Goal: Task Accomplishment & Management: Manage account settings

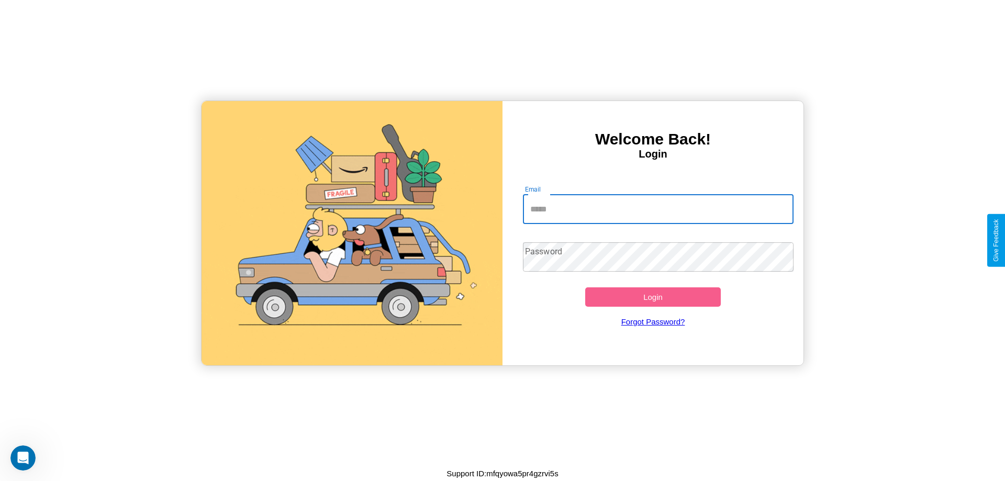
click at [658, 209] on input "Email" at bounding box center [658, 209] width 271 height 29
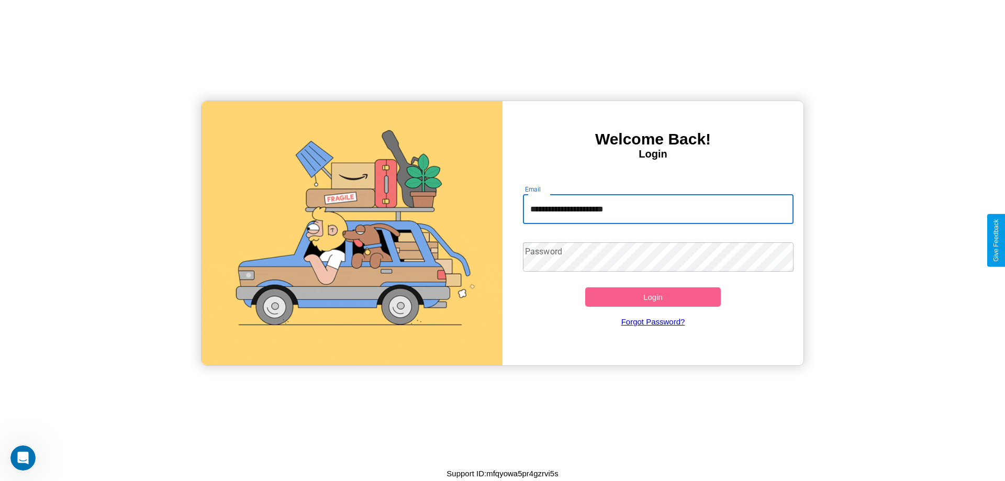
type input "**********"
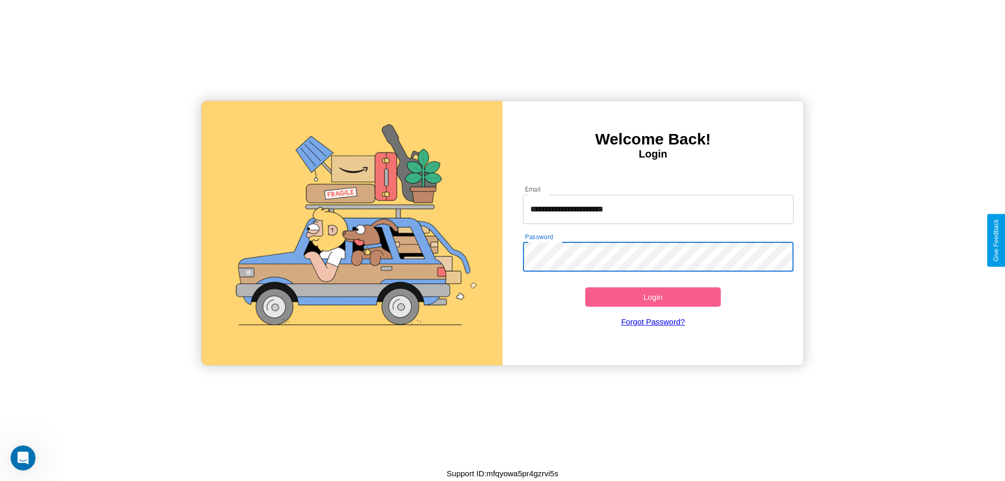
click at [653, 297] on button "Login" at bounding box center [653, 296] width 136 height 19
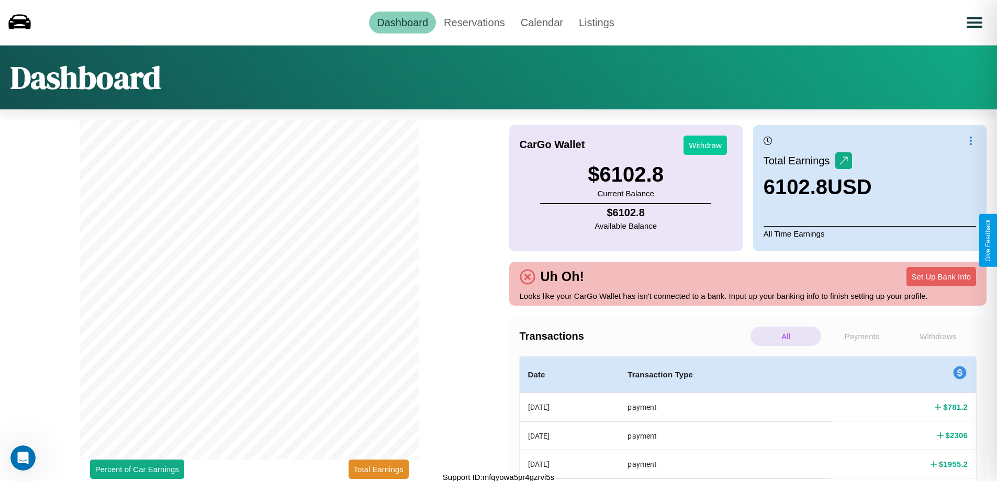
click at [705, 145] on button "Withdraw" at bounding box center [705, 145] width 43 height 19
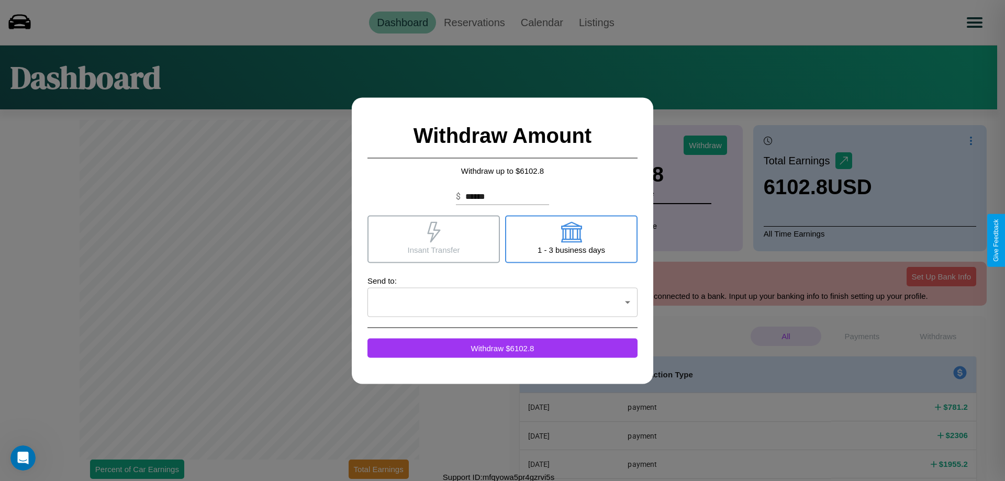
click at [571, 239] on icon at bounding box center [571, 231] width 21 height 21
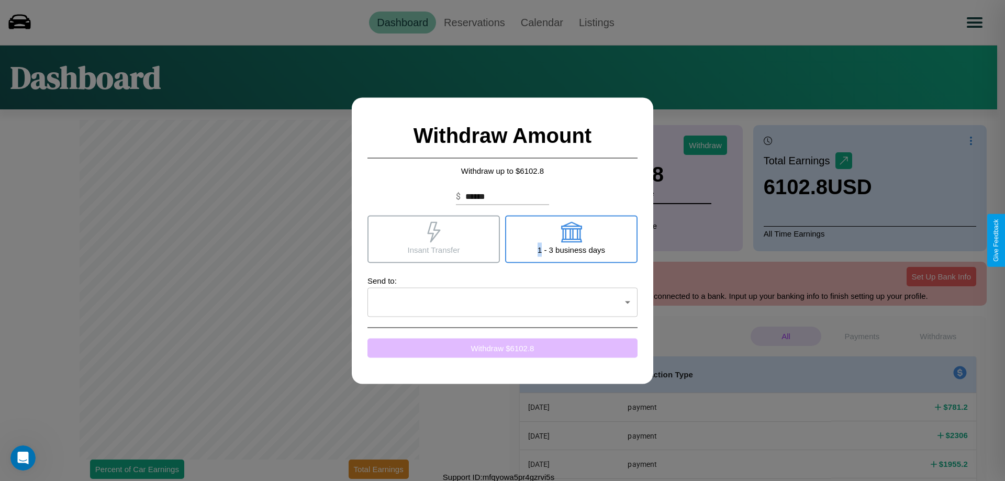
click at [503, 348] on button "Withdraw $ 6102.8" at bounding box center [503, 347] width 270 height 19
